Goal: Task Accomplishment & Management: Use online tool/utility

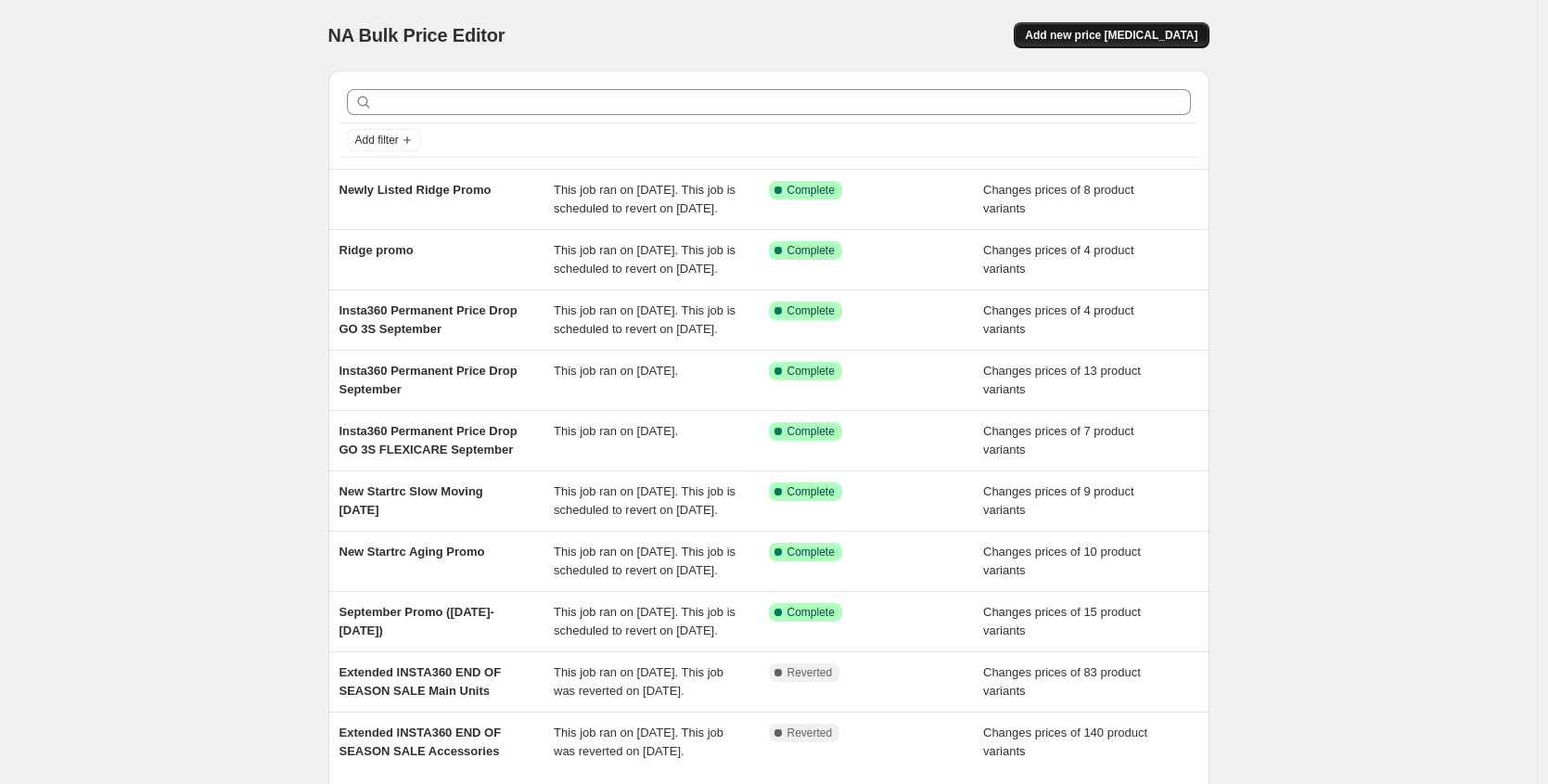
click at [1131, 45] on button "Add new price [MEDICAL_DATA]" at bounding box center [1112, 36] width 195 height 26
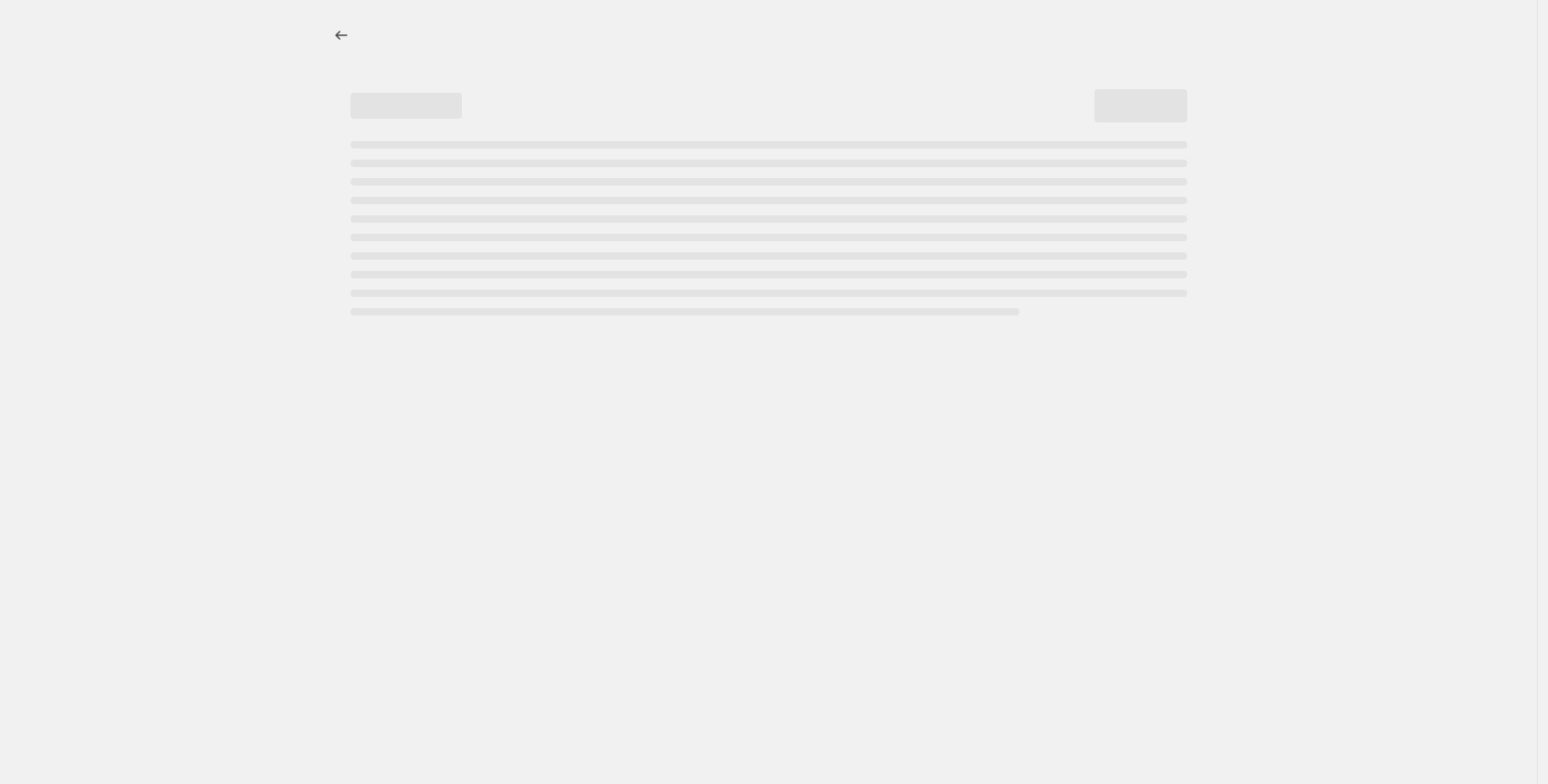
select select "percentage"
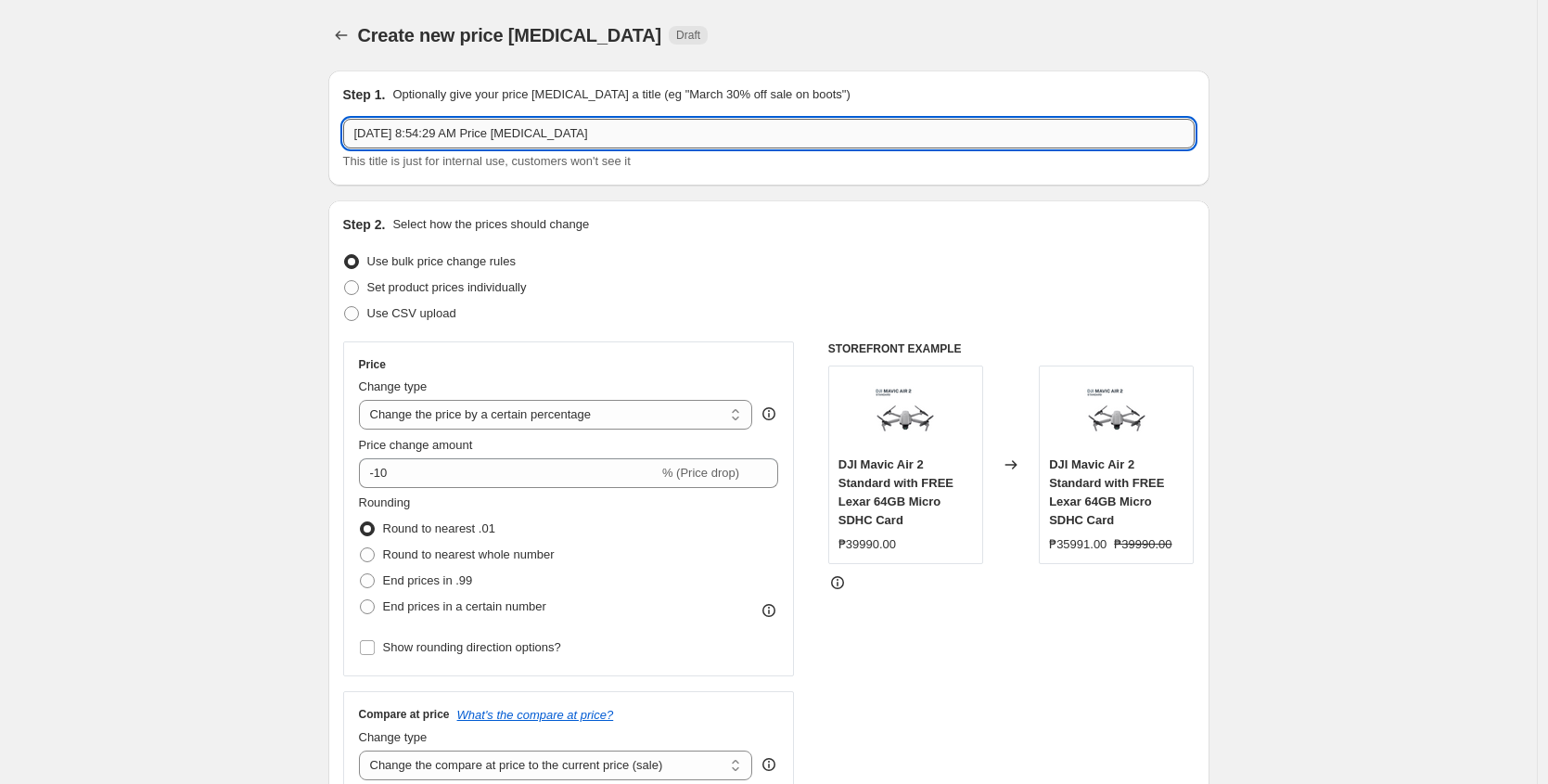
click at [478, 128] on input "[DATE] 8:54:29 AM Price [MEDICAL_DATA]" at bounding box center [769, 134] width 852 height 30
paste input "October GoPro deals (Price off)"
type input "October GoPro deals (Price off)"
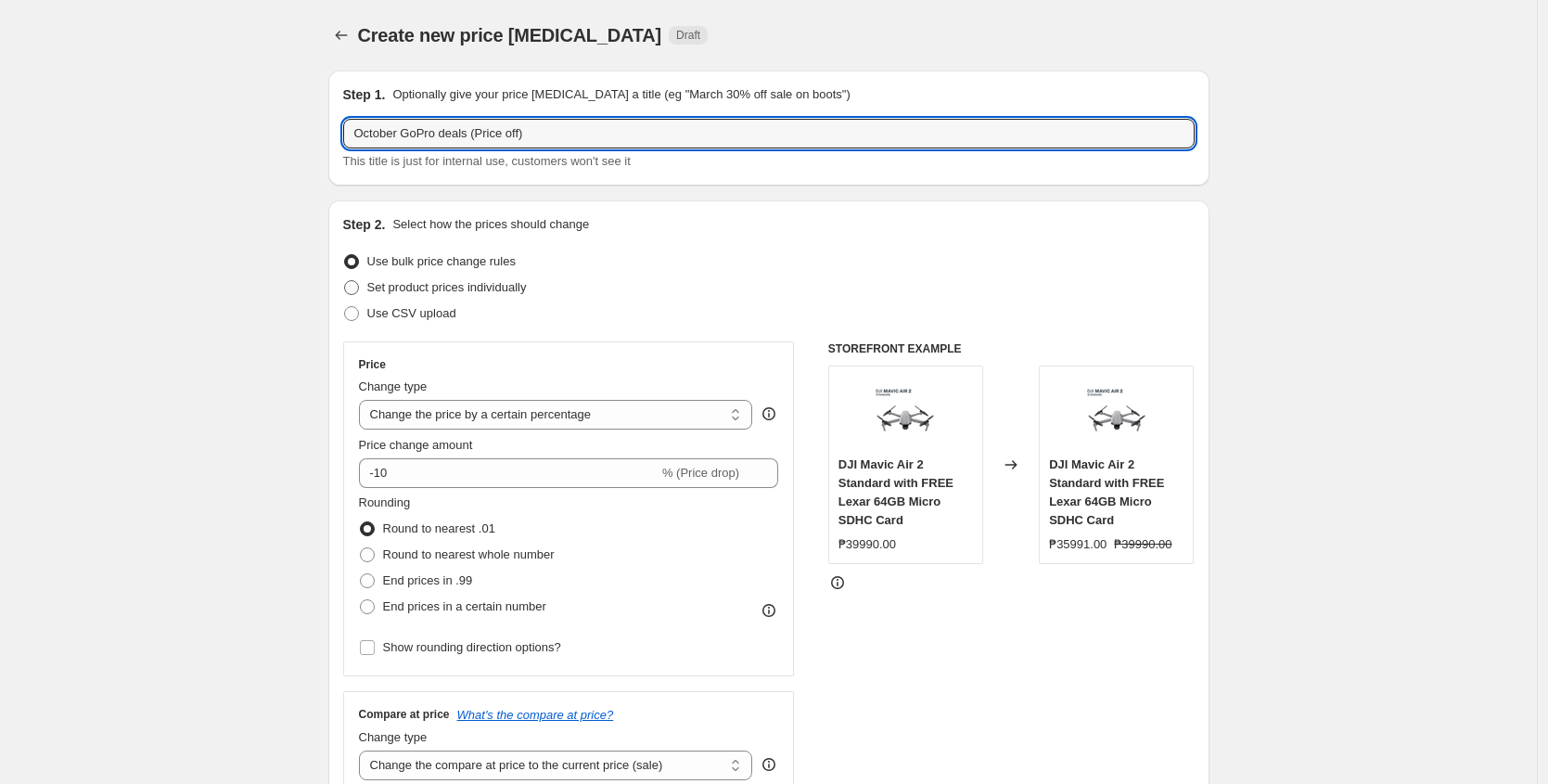
click at [380, 289] on span "Set product prices individually" at bounding box center [448, 287] width 159 height 14
click at [345, 281] on input "Set product prices individually" at bounding box center [344, 280] width 1 height 1
radio input "true"
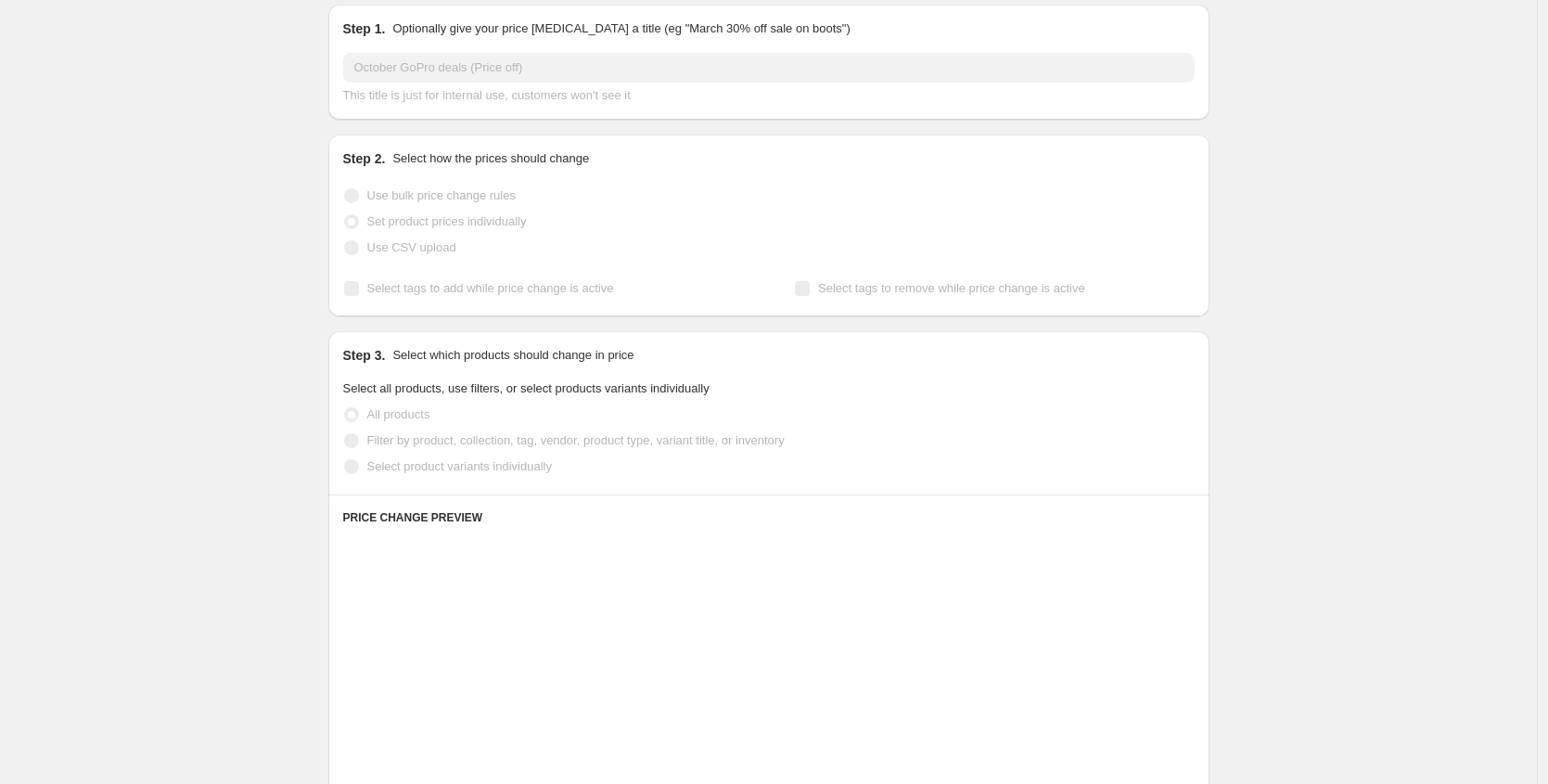
scroll to position [76, 0]
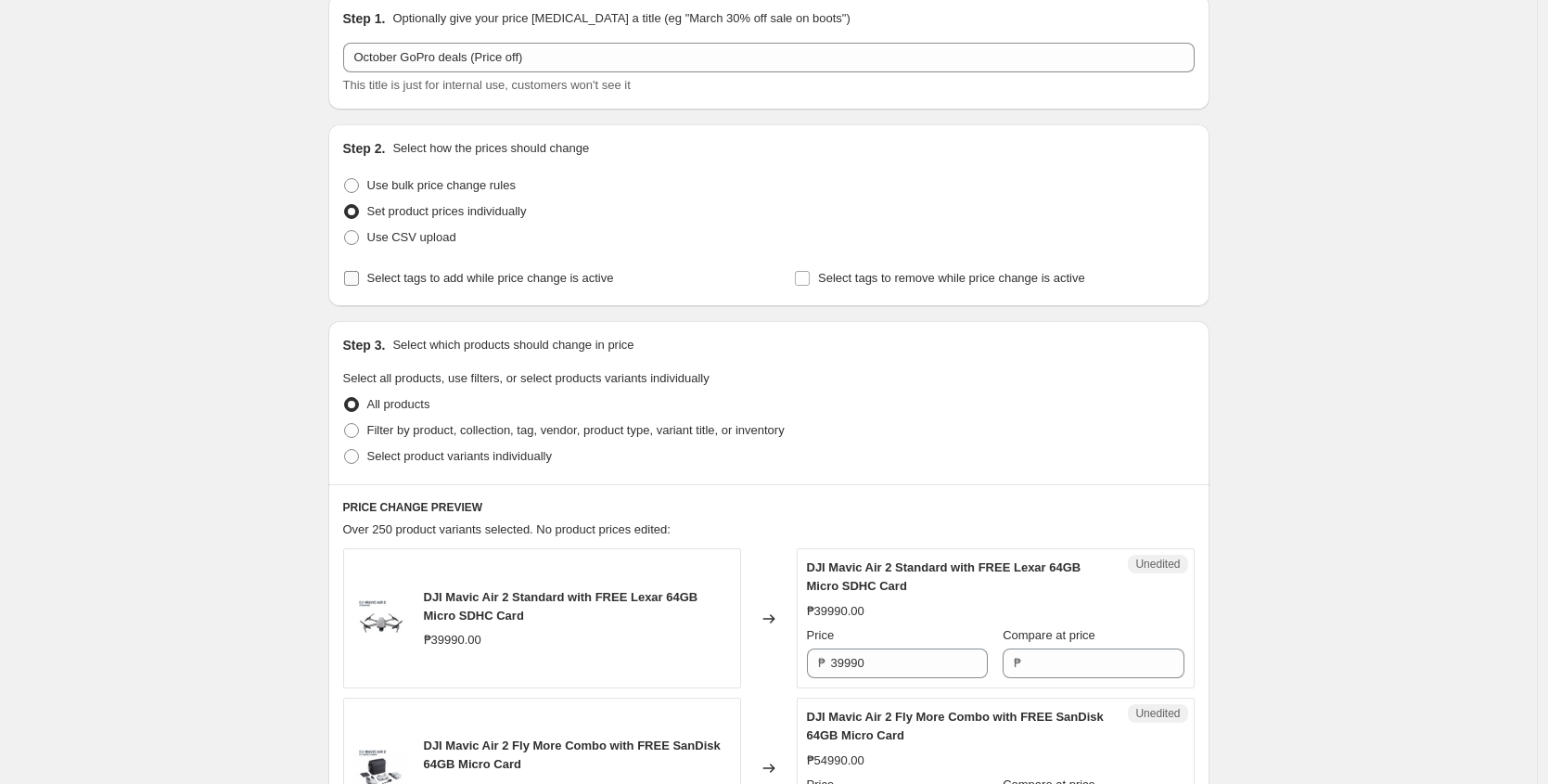
click at [359, 279] on input "Select tags to add while price change is active" at bounding box center [352, 279] width 15 height 15
checkbox input "true"
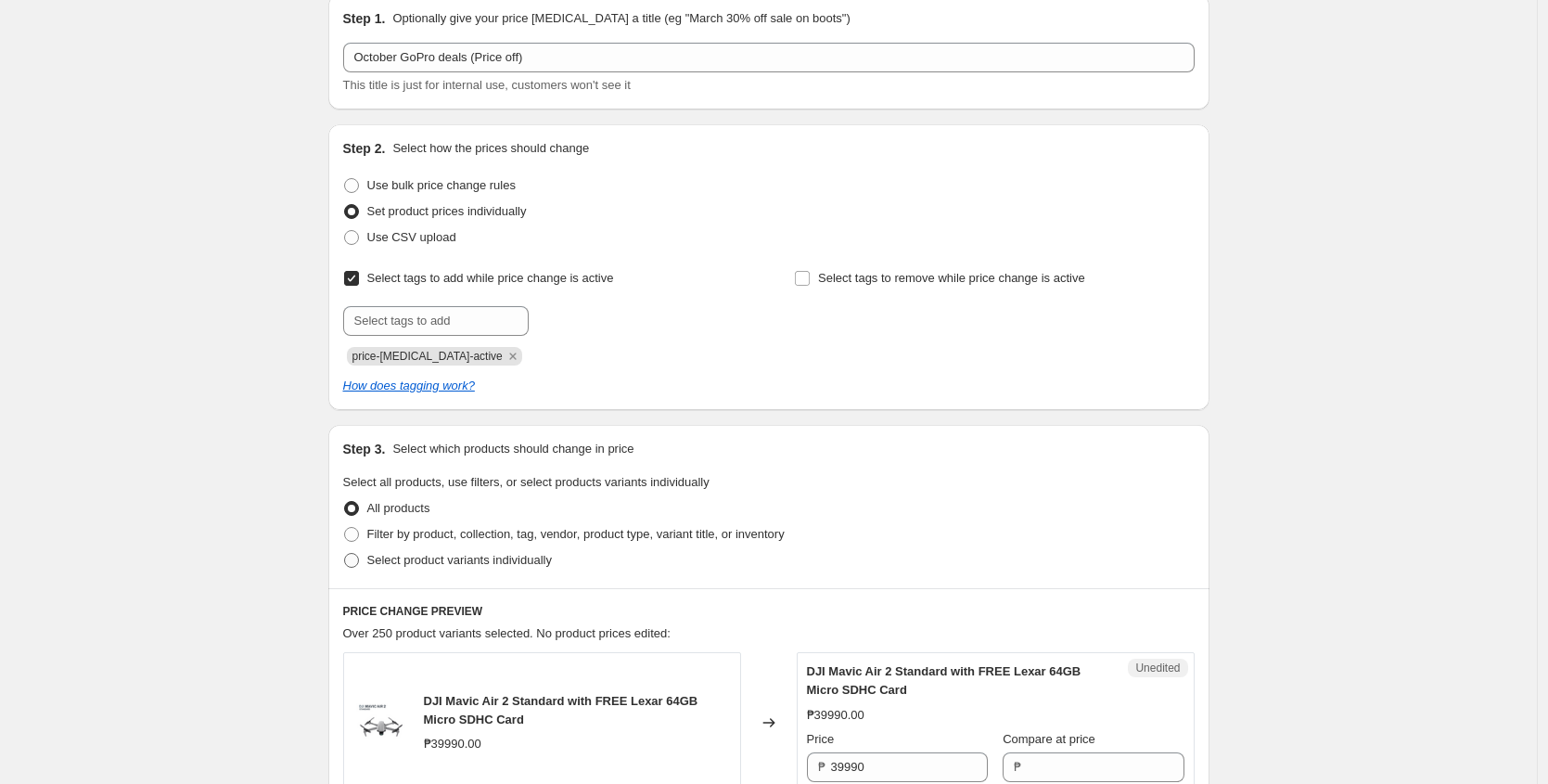
click at [391, 564] on span "Select product variants individually" at bounding box center [460, 559] width 185 height 14
click at [345, 553] on input "Select product variants individually" at bounding box center [344, 552] width 1 height 1
radio input "true"
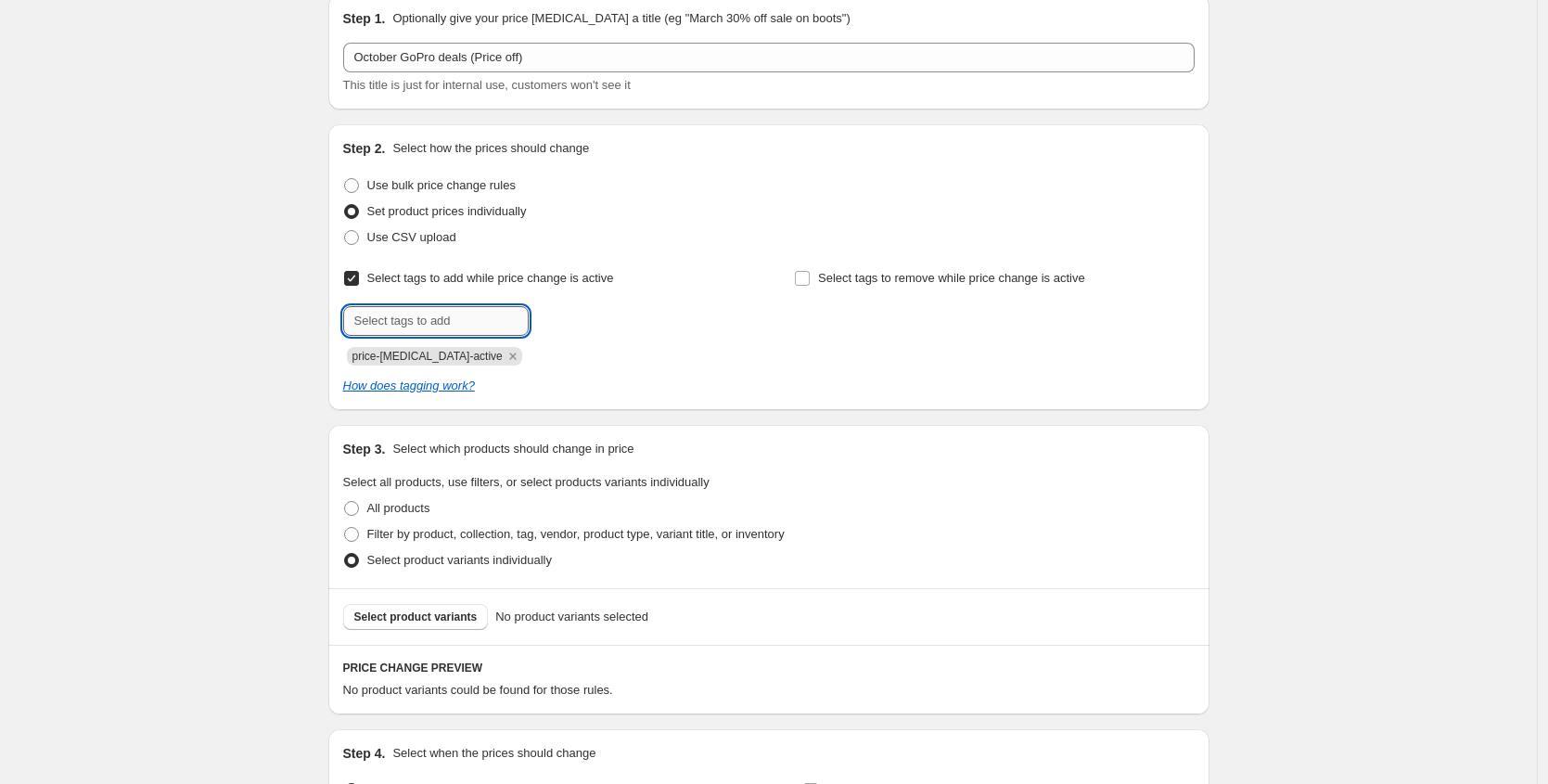
click at [406, 315] on input "text" at bounding box center [436, 321] width 186 height 30
paste input "GoPro_Deals"
type input "GoPro_Deals"
click at [600, 317] on span "GoPro_Deals" at bounding box center [603, 319] width 69 height 13
click at [505, 356] on icon "Remove price-change-job-active" at bounding box center [513, 356] width 17 height 17
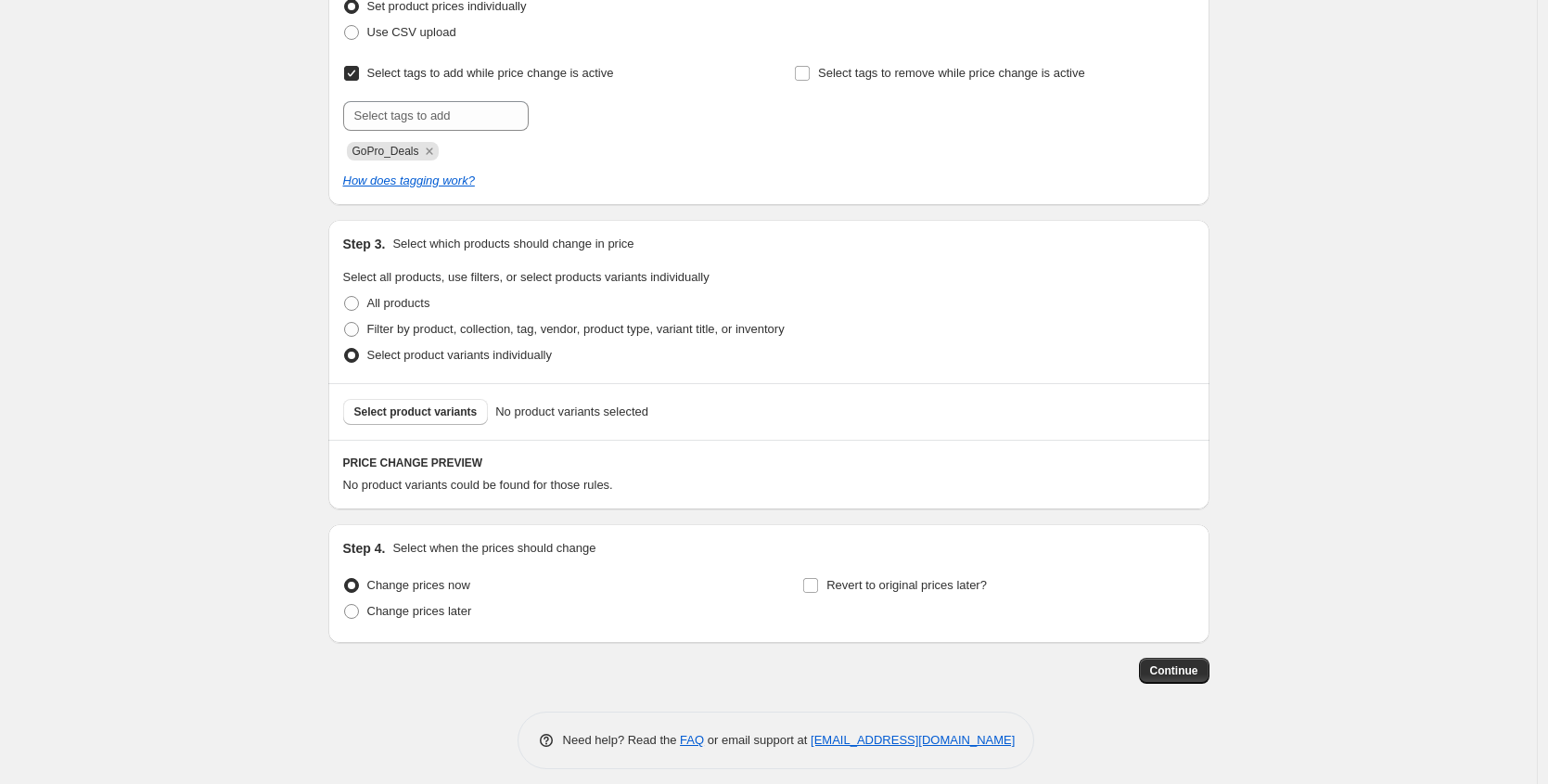
scroll to position [294, 0]
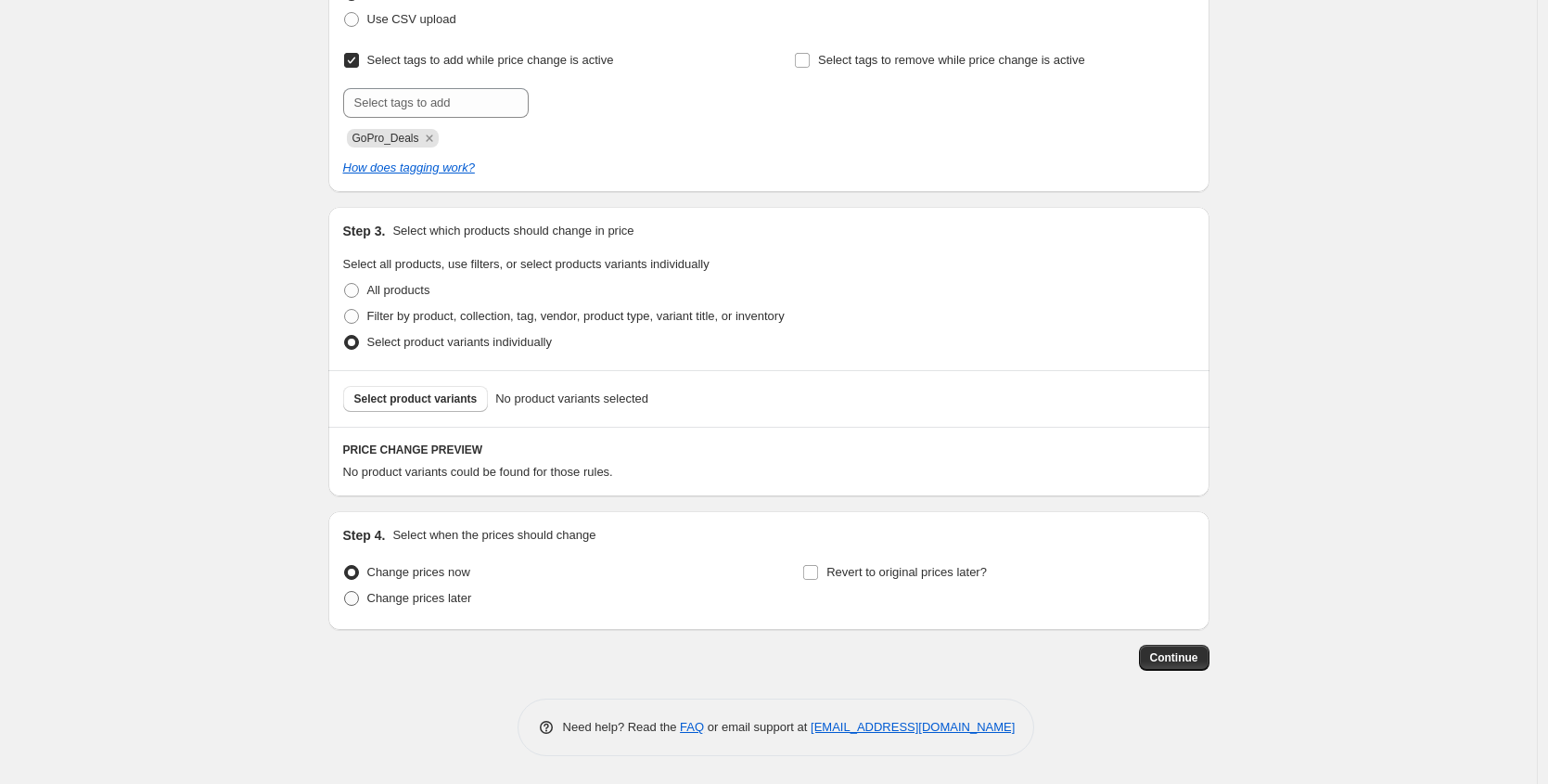
click at [356, 595] on span at bounding box center [352, 598] width 15 height 15
click at [345, 592] on input "Change prices later" at bounding box center [344, 591] width 1 height 1
radio input "true"
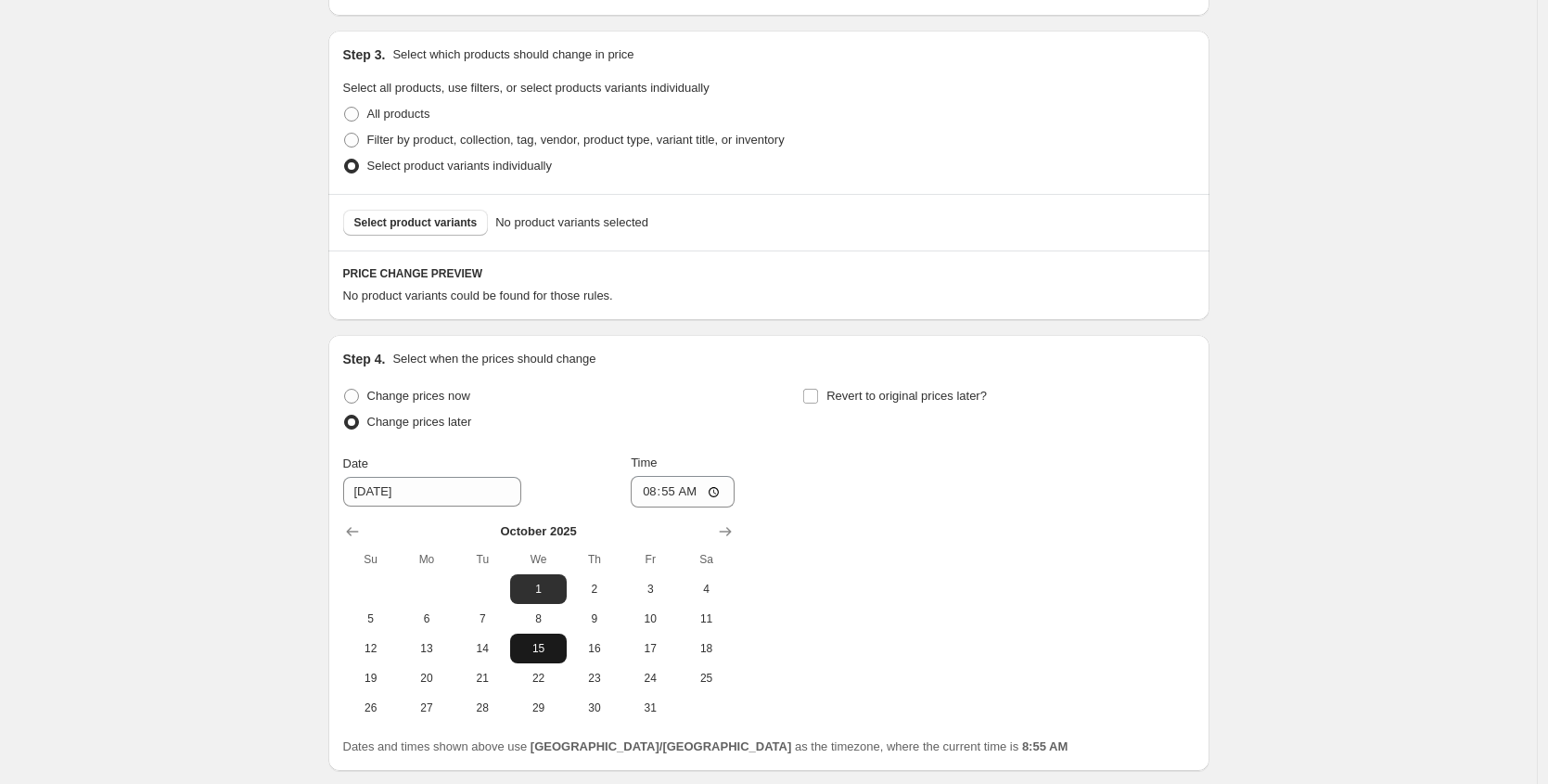
scroll to position [484, 0]
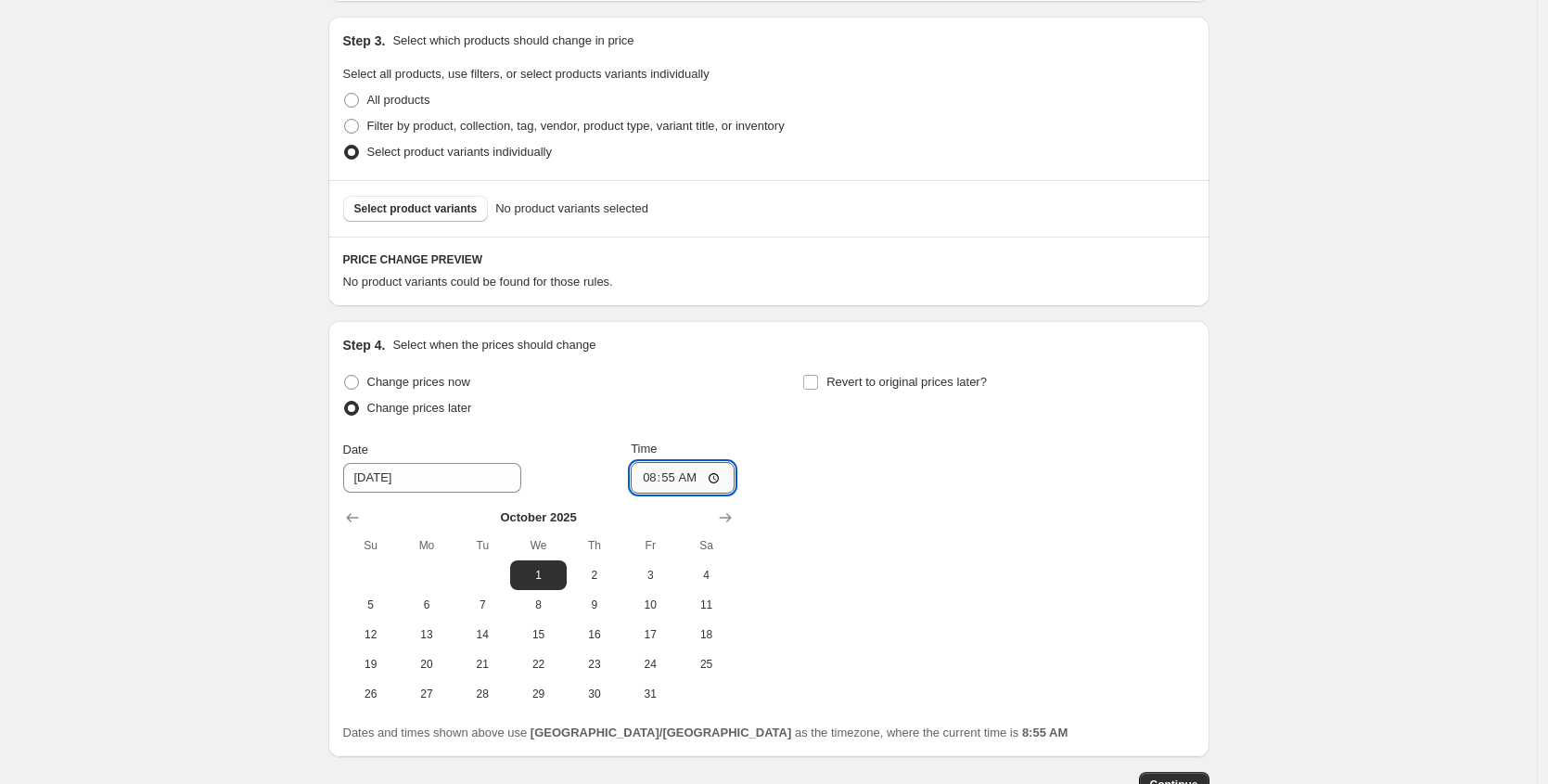
click at [652, 474] on input "08:55" at bounding box center [682, 477] width 104 height 32
click at [427, 482] on input "[DATE]" at bounding box center [433, 477] width 178 height 30
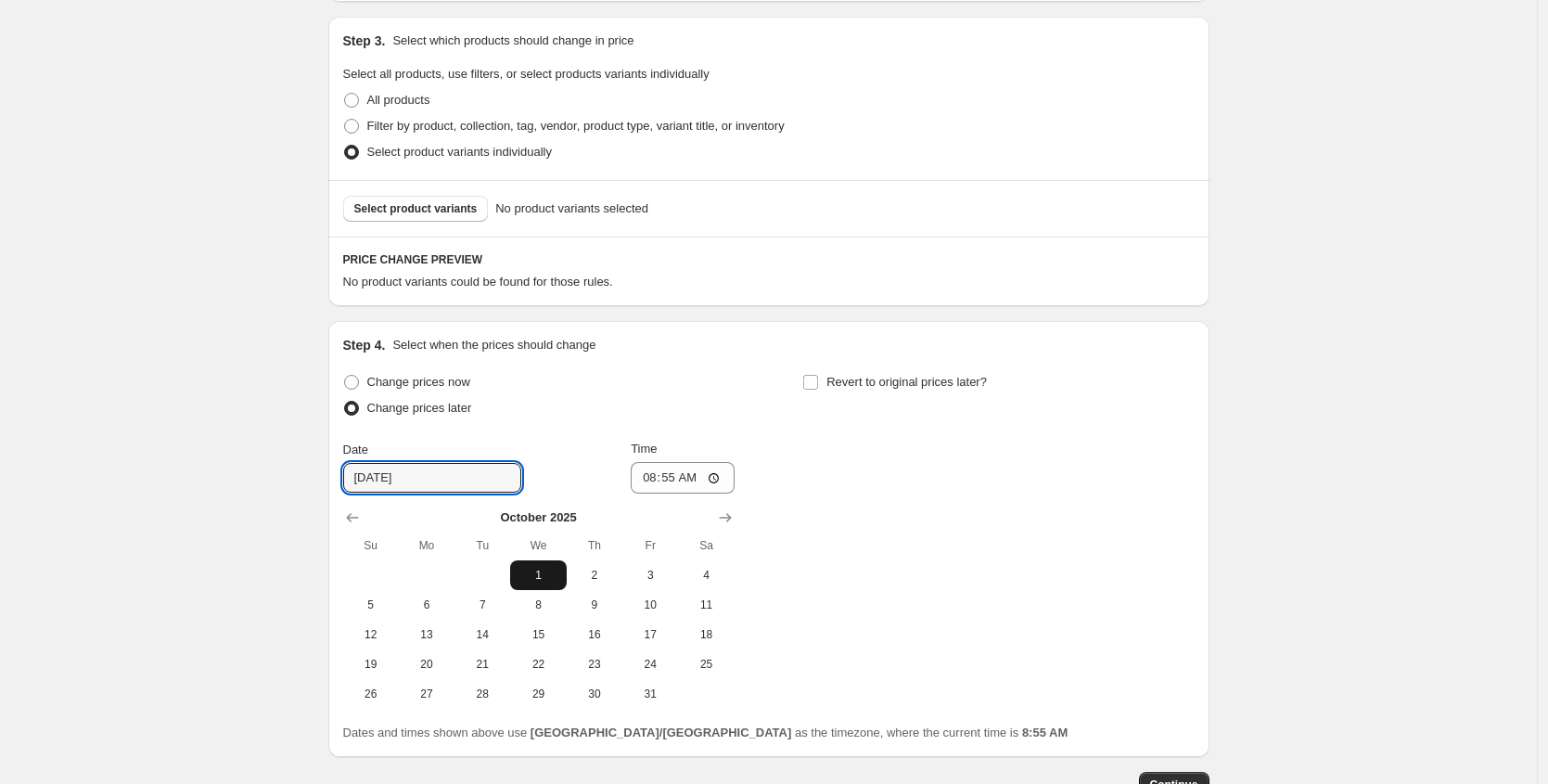
click at [548, 571] on span "1" at bounding box center [539, 575] width 41 height 15
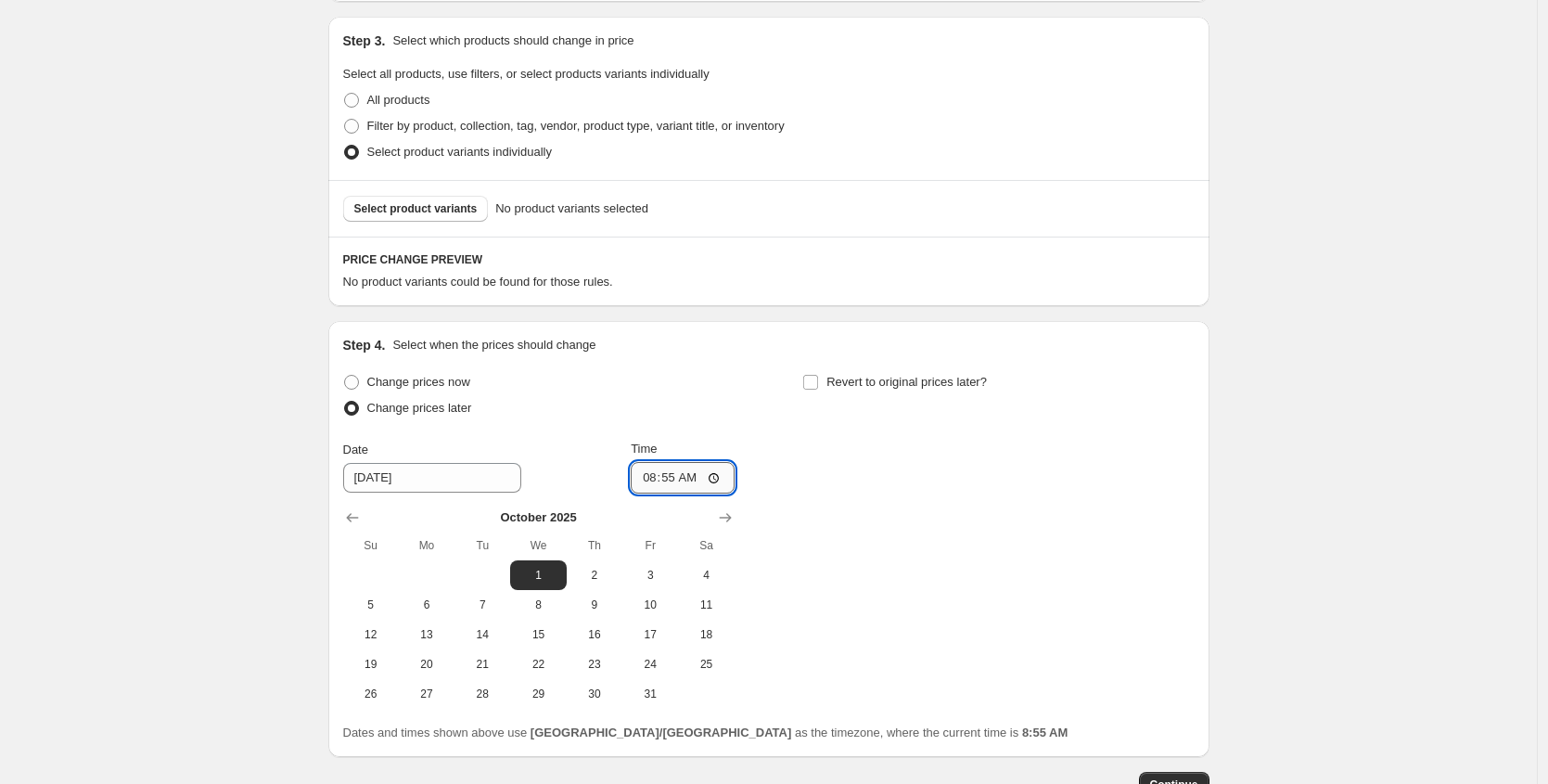
click at [660, 471] on input "08:55" at bounding box center [682, 477] width 104 height 32
click at [644, 475] on input "08:55" at bounding box center [682, 477] width 104 height 32
click at [675, 477] on input "00:00" at bounding box center [682, 477] width 104 height 32
type input "00:05"
click at [818, 385] on input "Revert to original prices later?" at bounding box center [811, 382] width 15 height 15
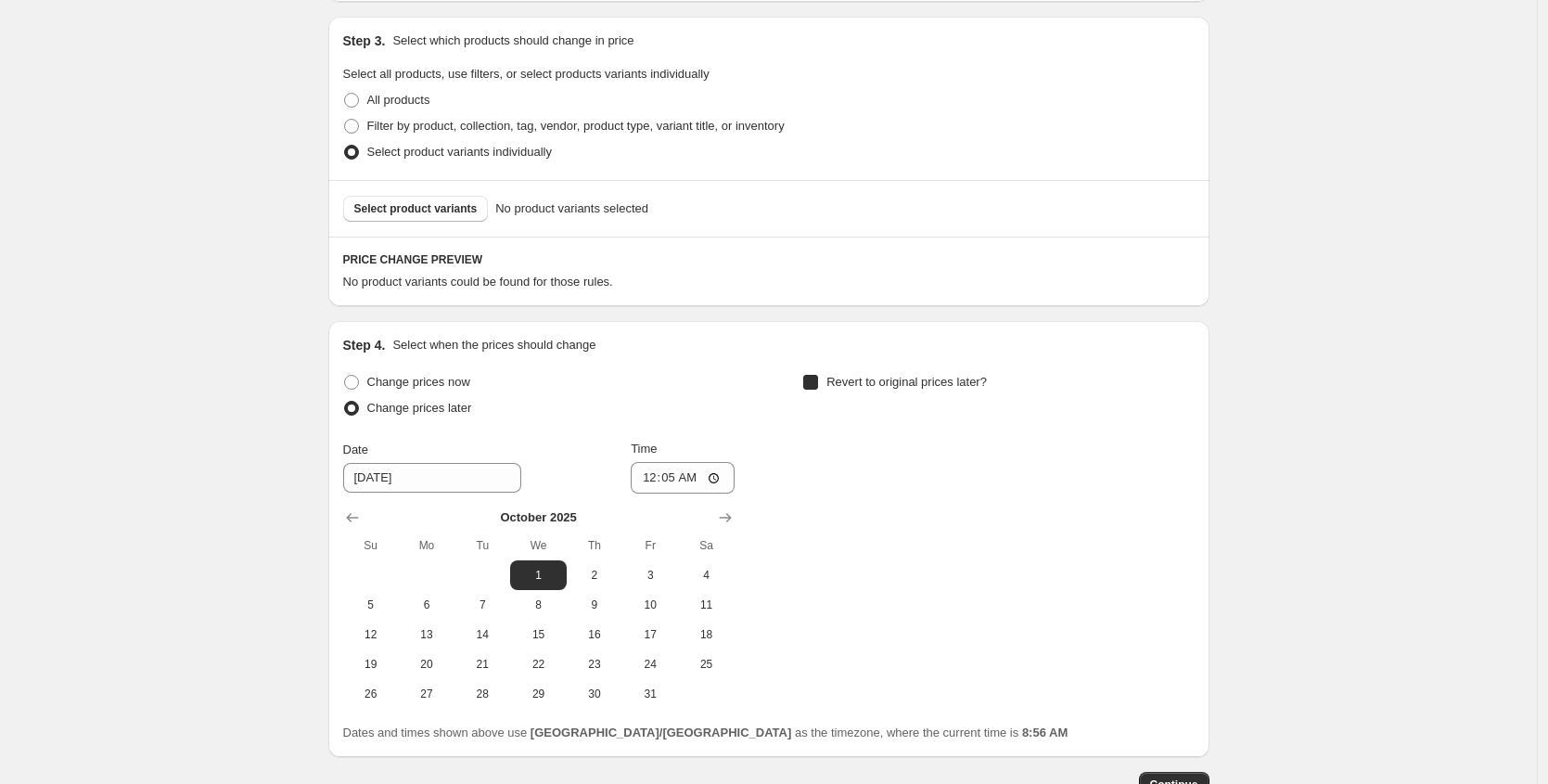
checkbox input "true"
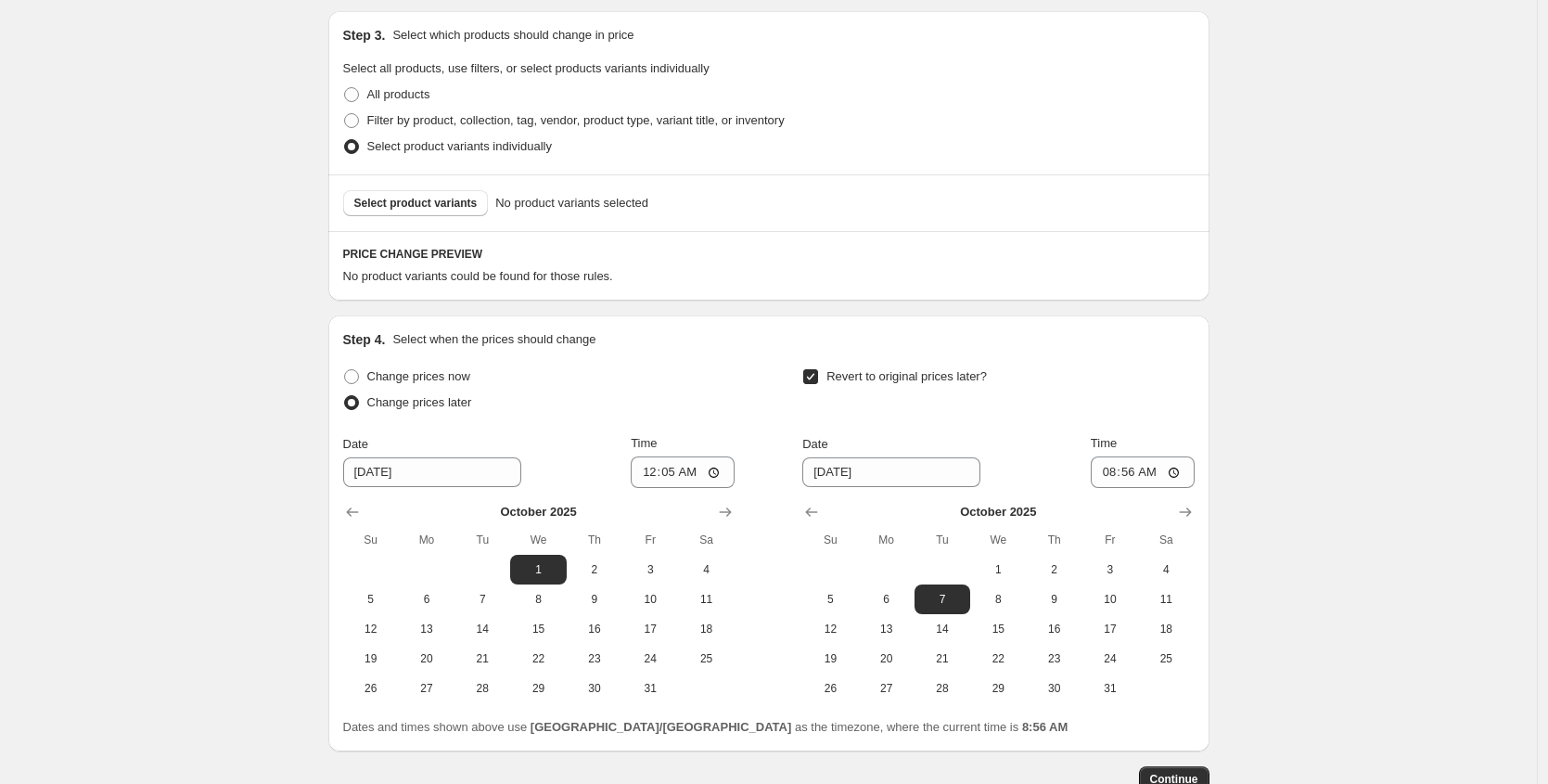
scroll to position [546, 0]
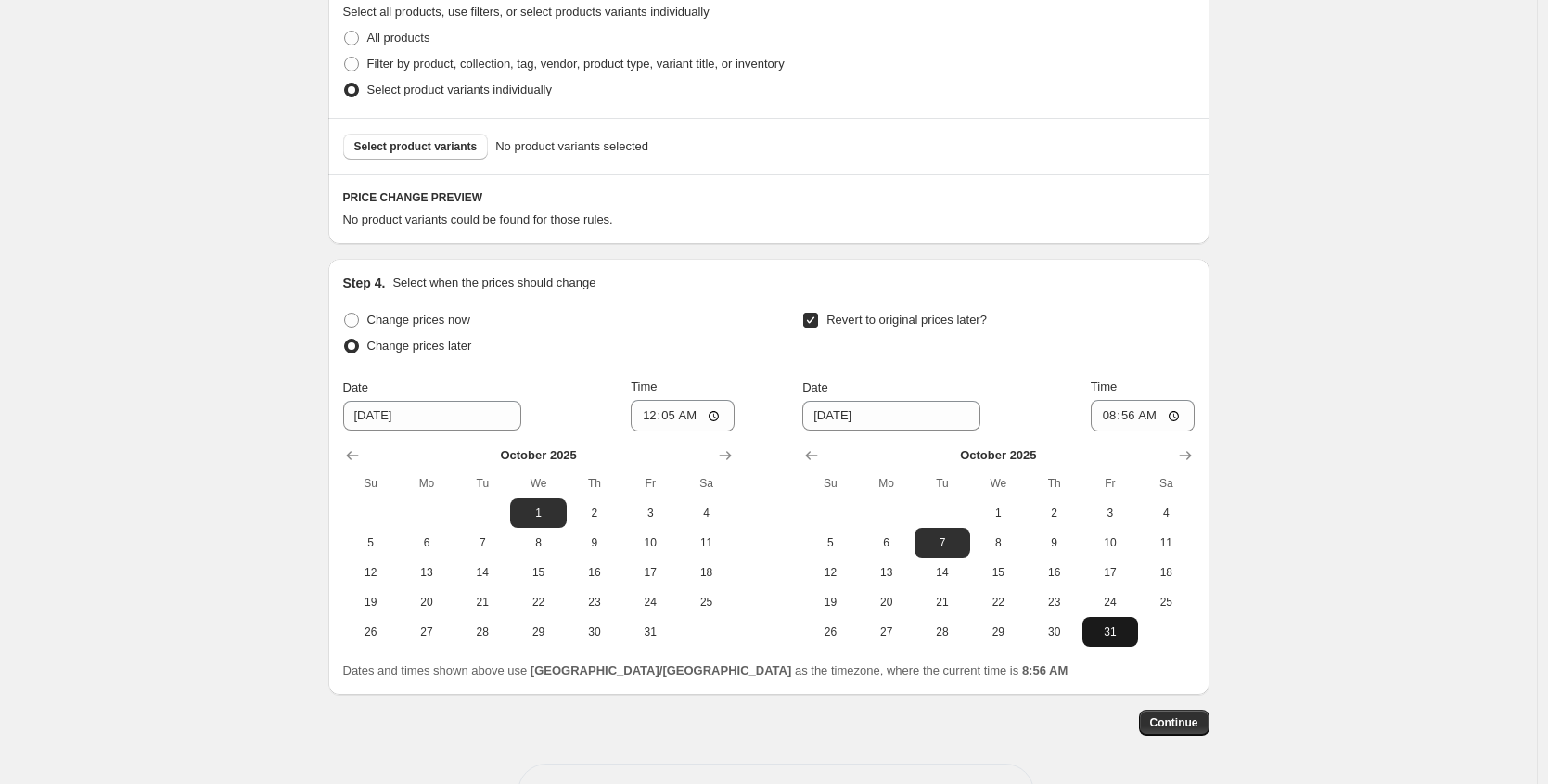
click at [1129, 635] on span "31" at bounding box center [1111, 631] width 41 height 15
type input "[DATE]"
click at [1110, 416] on input "08:56" at bounding box center [1143, 415] width 104 height 32
type input "23:59"
click at [1146, 317] on div "Revert to original prices later?" at bounding box center [997, 334] width 391 height 55
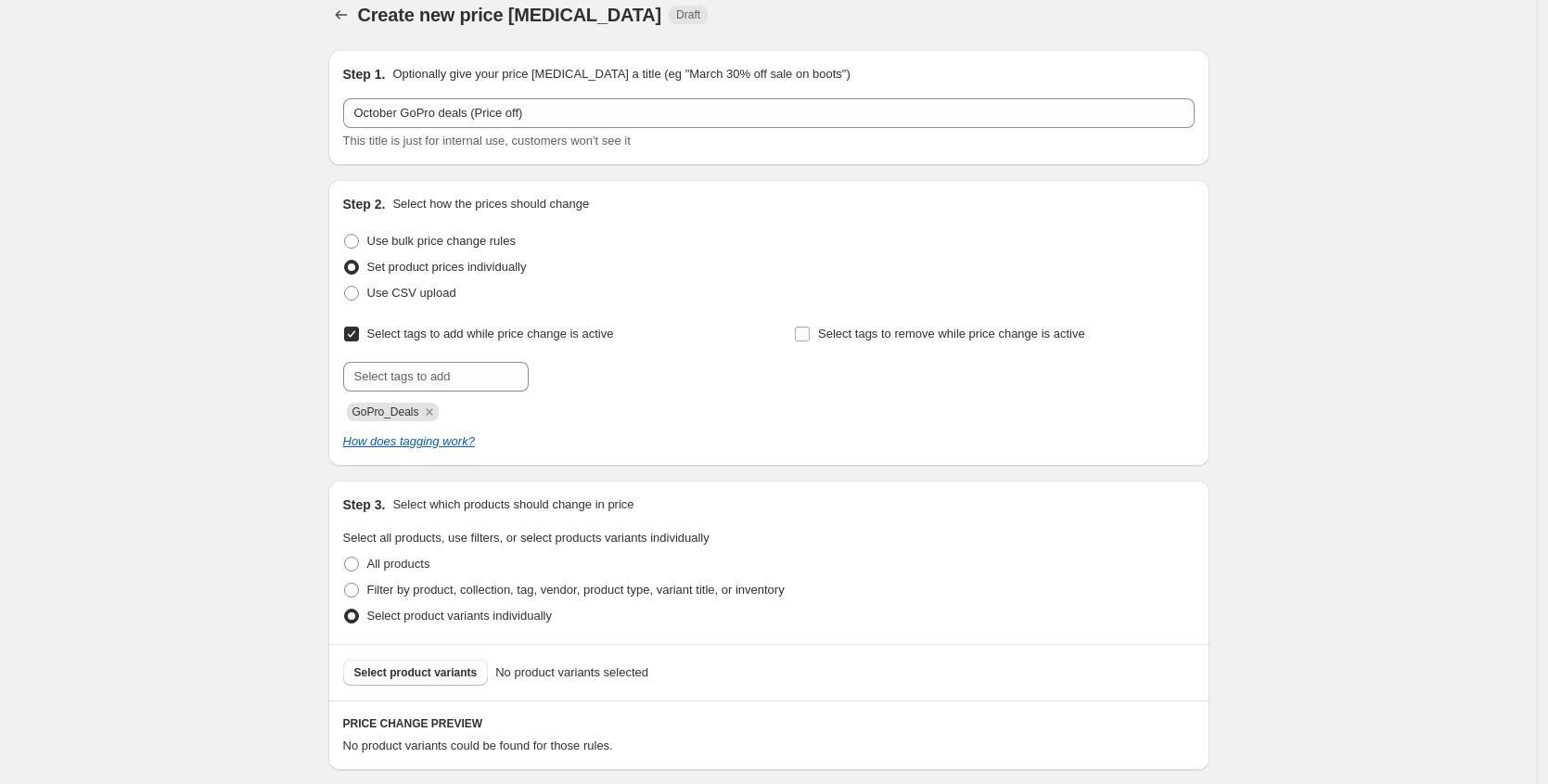
scroll to position [11, 0]
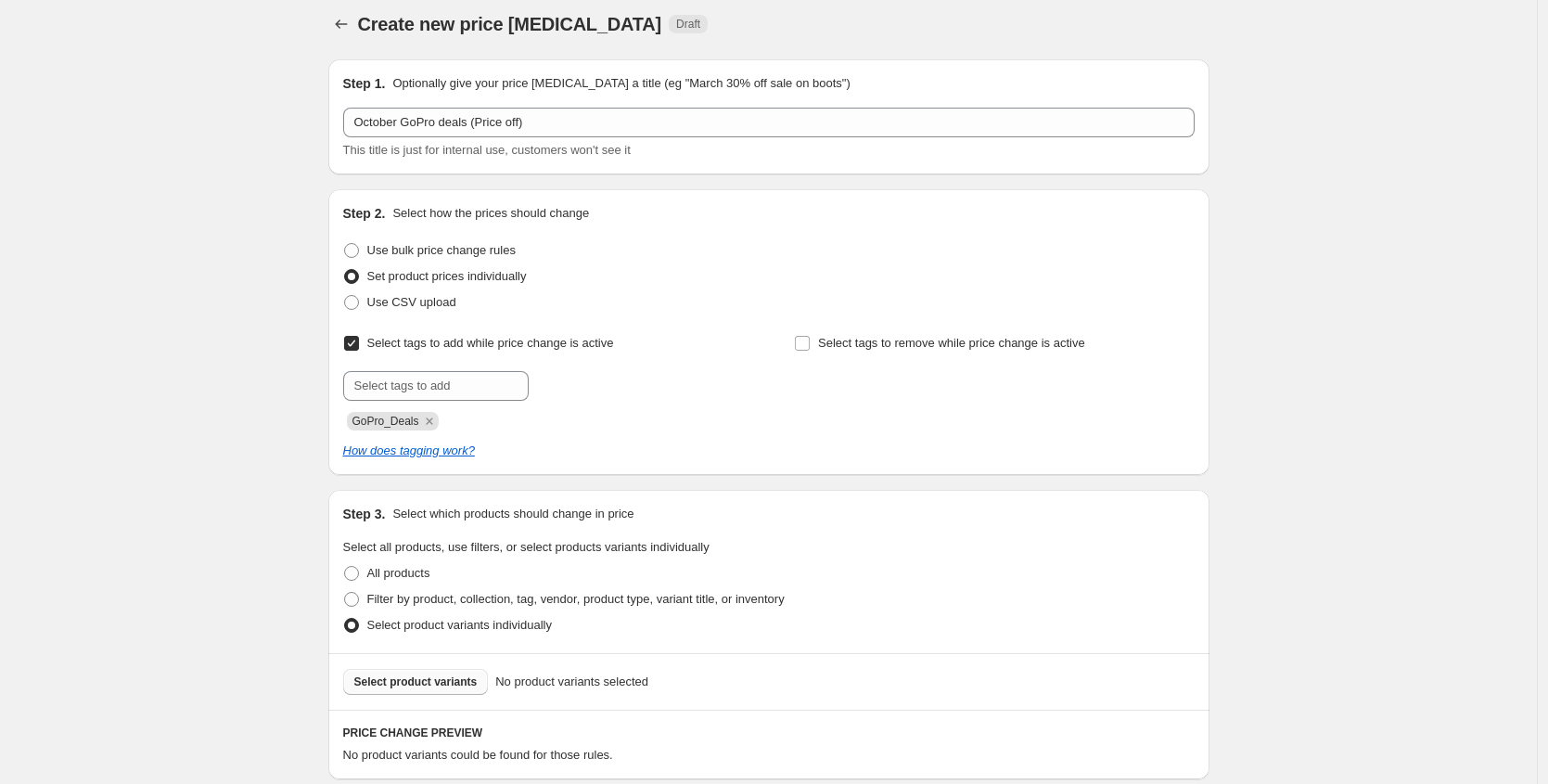
click at [408, 687] on span "Select product variants" at bounding box center [417, 682] width 124 height 15
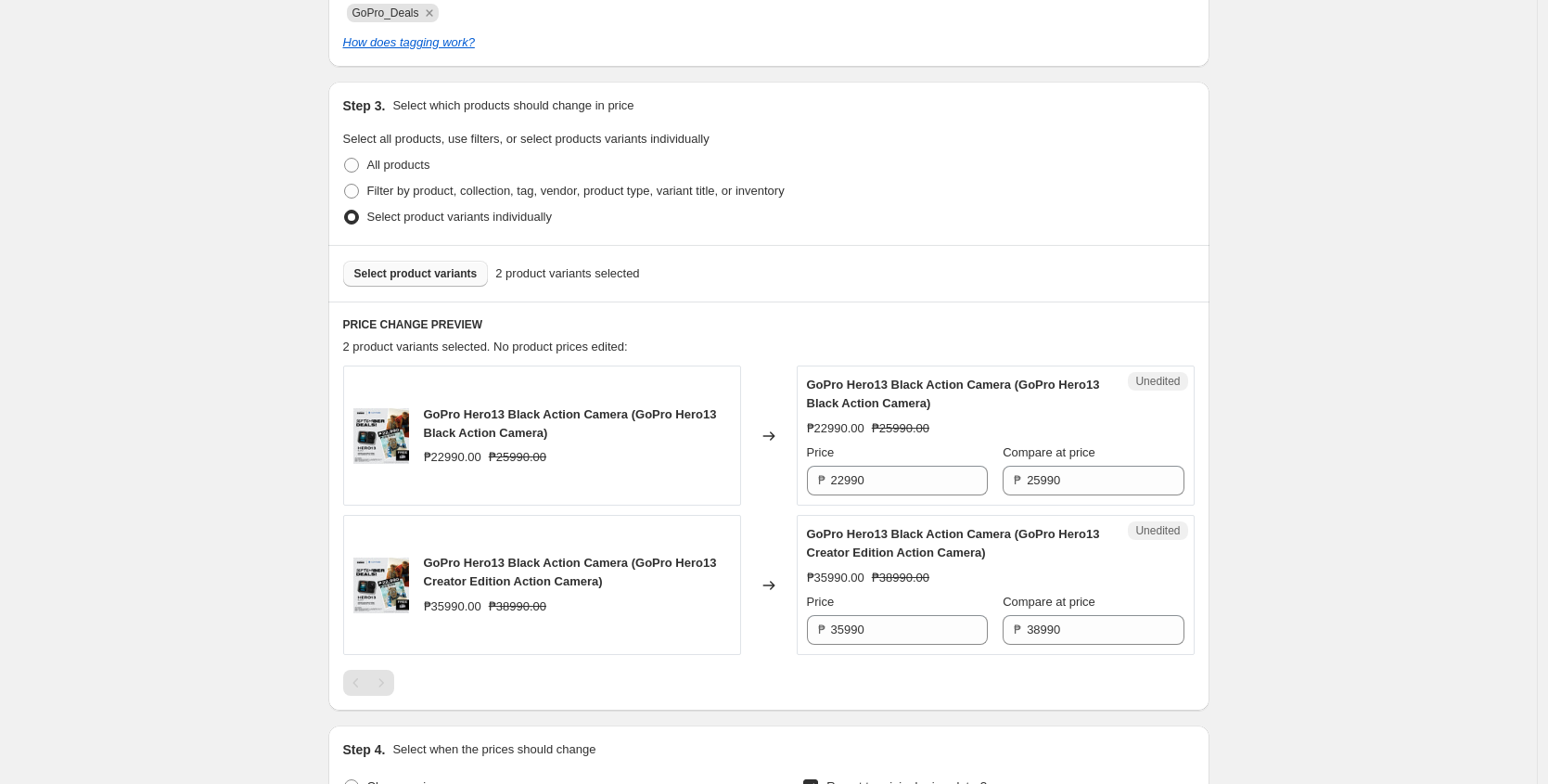
scroll to position [425, 0]
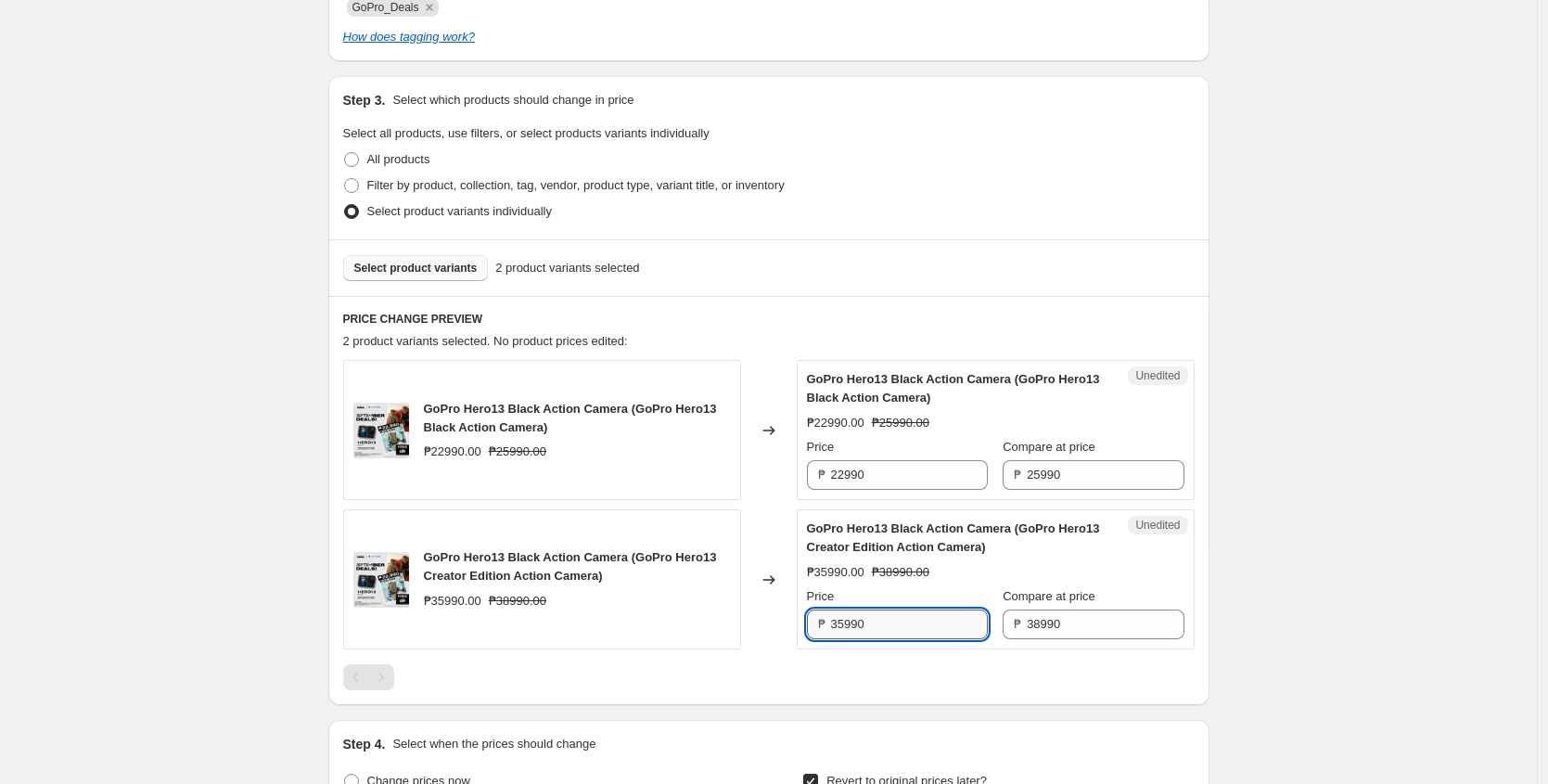
click at [867, 635] on input "35990" at bounding box center [909, 625] width 157 height 30
click at [926, 596] on div "Price" at bounding box center [897, 596] width 181 height 19
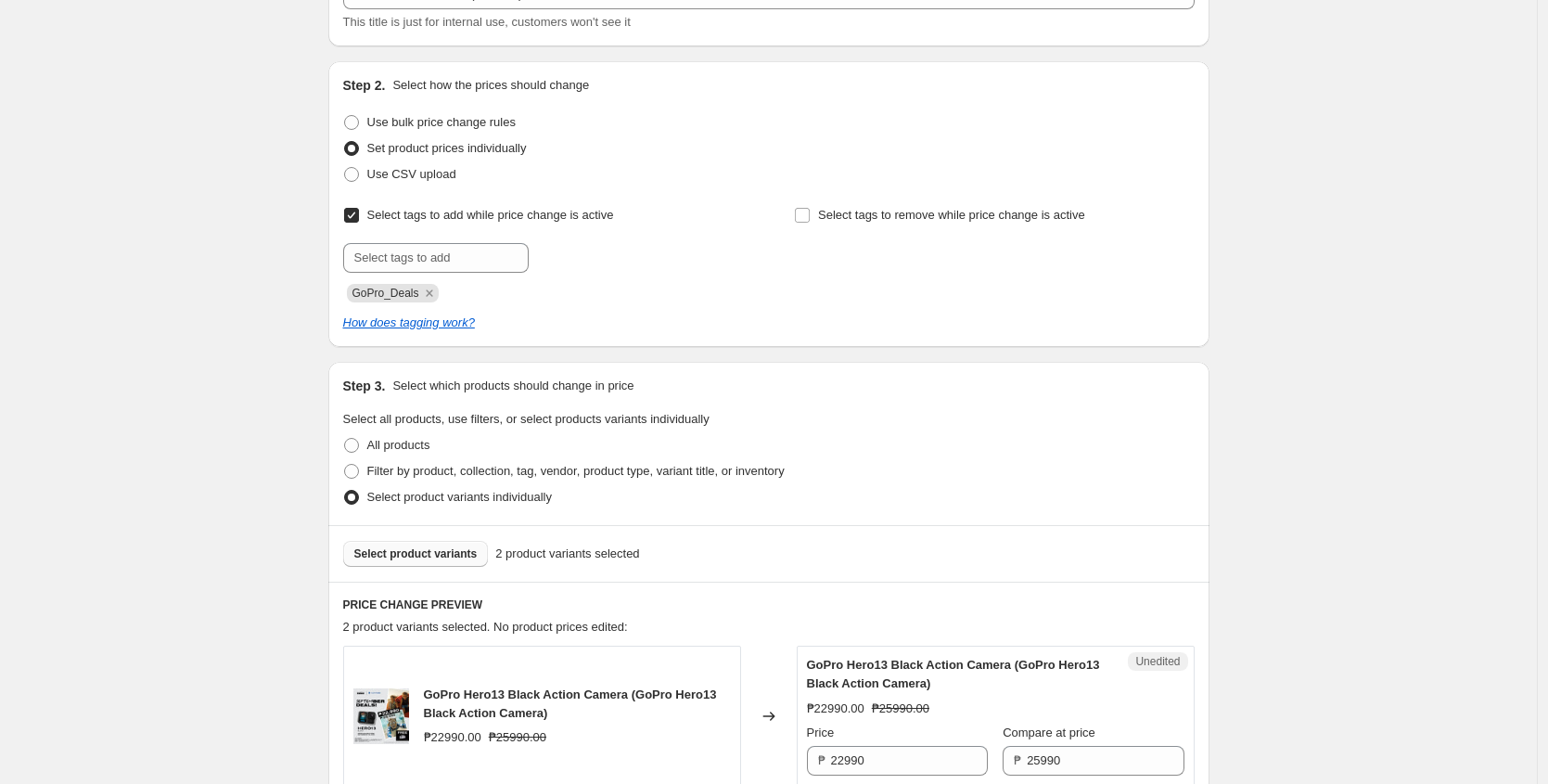
scroll to position [0, 0]
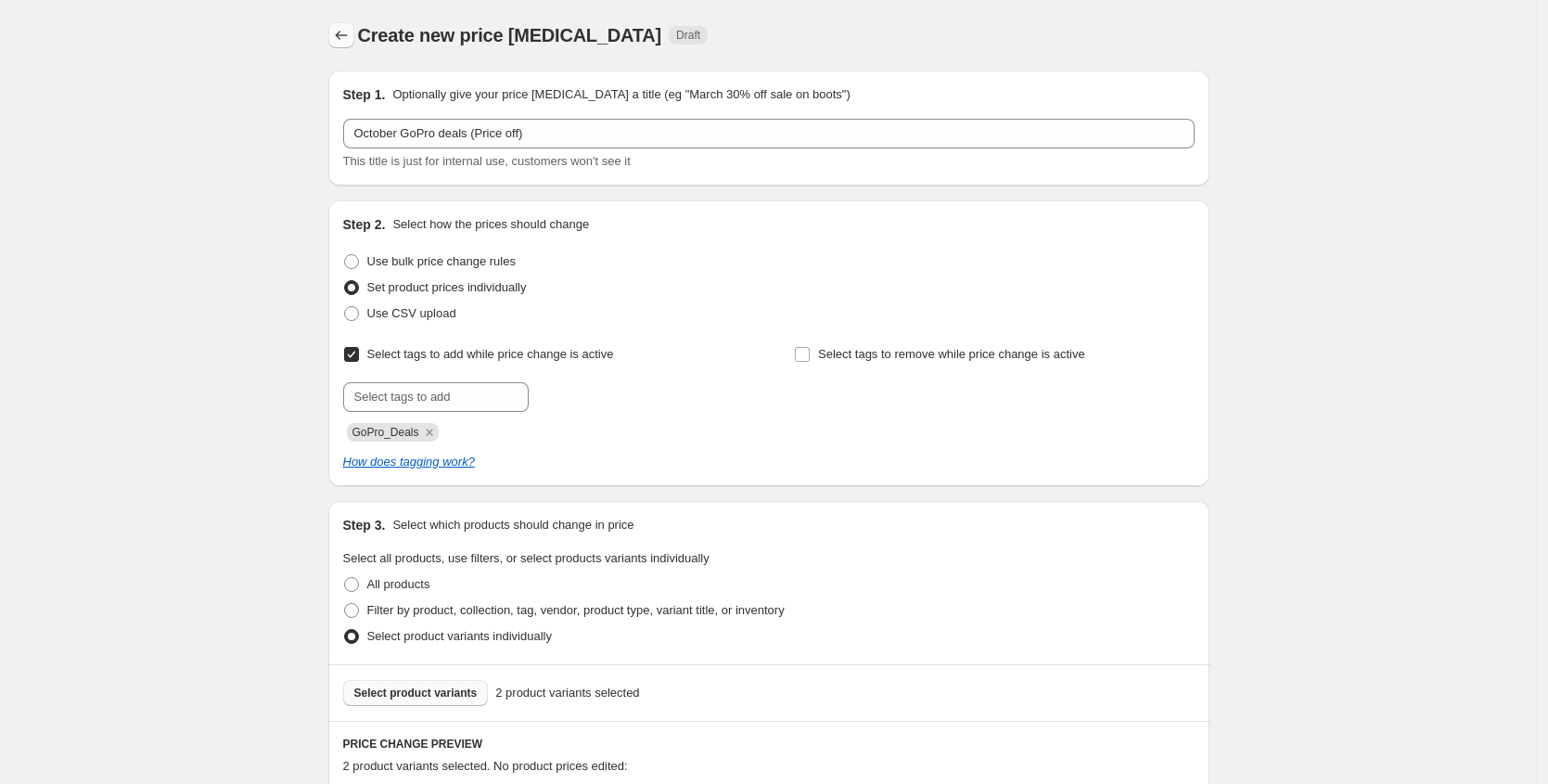
click at [345, 32] on icon "Price change jobs" at bounding box center [341, 36] width 19 height 19
